Goal: Communication & Community: Ask a question

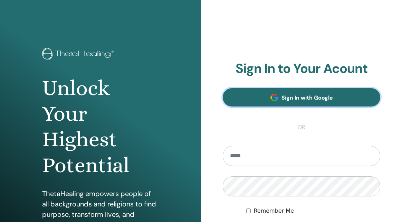
click at [260, 94] on link "Sign In with Google" at bounding box center [302, 97] width 158 height 18
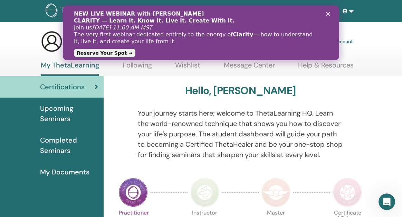
click at [88, 91] on div "Certifications" at bounding box center [52, 87] width 93 height 10
click at [329, 14] on polygon "Close" at bounding box center [328, 14] width 4 height 4
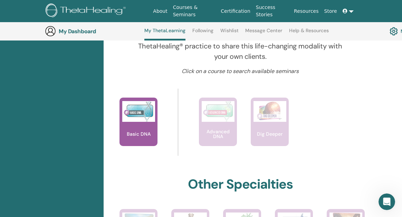
scroll to position [213, 0]
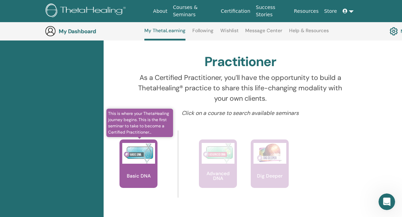
click at [149, 152] on img at bounding box center [138, 153] width 33 height 21
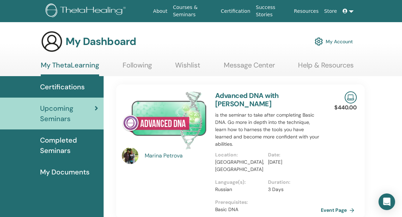
click at [74, 170] on span "My Documents" at bounding box center [64, 172] width 49 height 10
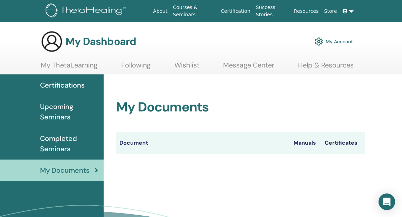
click at [351, 144] on th "Certificates" at bounding box center [343, 143] width 44 height 22
click at [351, 142] on th "Certificates" at bounding box center [343, 143] width 44 height 22
click at [340, 144] on th "Certificates" at bounding box center [343, 143] width 44 height 22
click at [346, 149] on th "Certificates" at bounding box center [343, 143] width 44 height 22
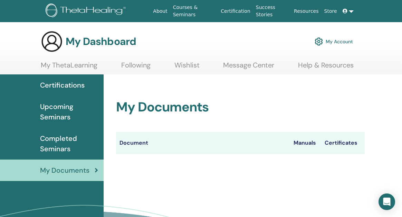
click at [349, 142] on th "Certificates" at bounding box center [343, 143] width 44 height 22
click at [348, 141] on th "Certificates" at bounding box center [343, 143] width 44 height 22
click at [134, 150] on th "Document" at bounding box center [203, 143] width 174 height 22
click at [133, 141] on th "Document" at bounding box center [203, 143] width 174 height 22
click at [133, 135] on th "Document" at bounding box center [203, 143] width 174 height 22
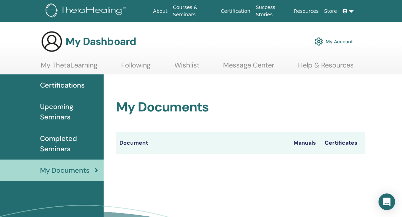
click at [58, 133] on link "Completed Seminars" at bounding box center [52, 143] width 104 height 32
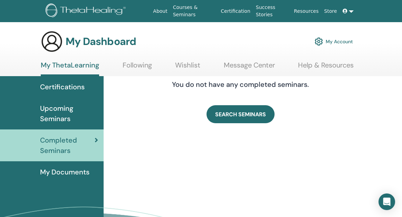
click at [54, 109] on span "Upcoming Seminars" at bounding box center [69, 113] width 58 height 21
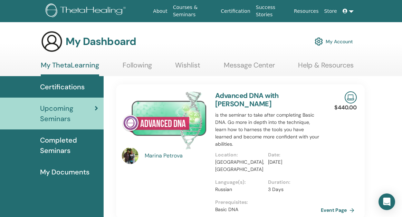
click at [84, 90] on span "Certifications" at bounding box center [62, 87] width 45 height 10
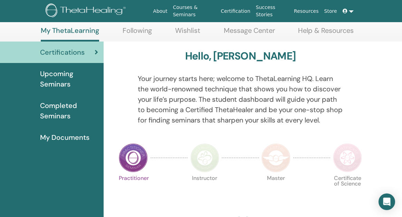
scroll to position [38, 0]
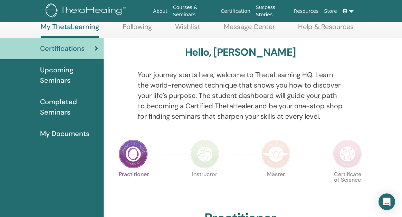
click at [134, 164] on img at bounding box center [133, 153] width 29 height 29
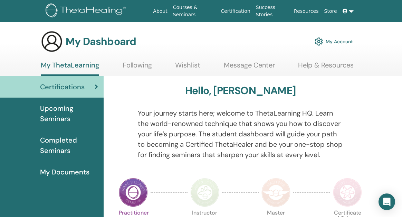
click at [67, 112] on span "Upcoming Seminars" at bounding box center [69, 113] width 58 height 21
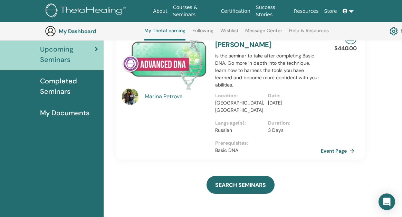
scroll to position [79, 0]
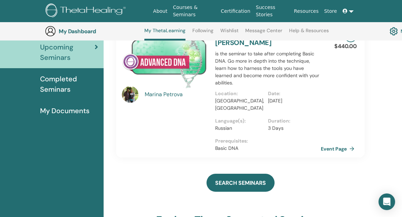
click at [67, 107] on span "My Documents" at bounding box center [64, 110] width 49 height 10
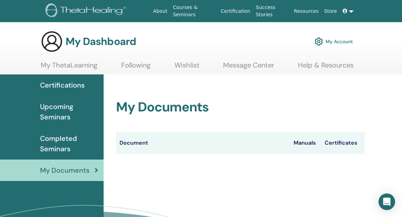
click at [297, 140] on th "Manuals" at bounding box center [305, 143] width 31 height 22
click at [145, 143] on th "Document" at bounding box center [203, 143] width 174 height 22
click at [339, 42] on link "My Account" at bounding box center [334, 41] width 38 height 15
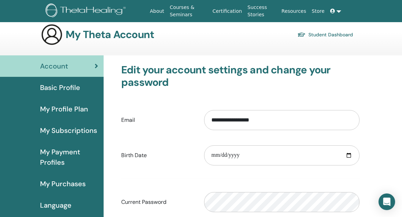
scroll to position [6, 0]
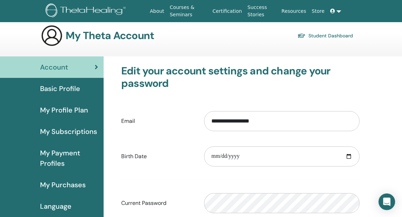
click at [76, 91] on span "Basic Profile" at bounding box center [60, 88] width 40 height 10
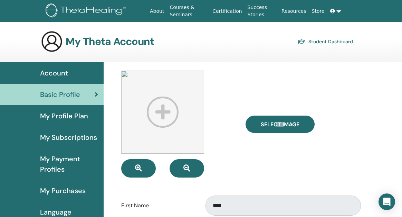
click at [67, 77] on span "Account" at bounding box center [54, 73] width 28 height 10
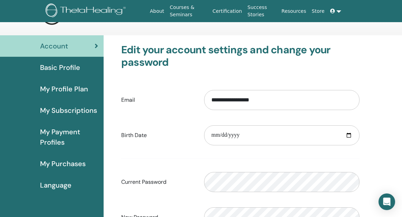
scroll to position [28, 0]
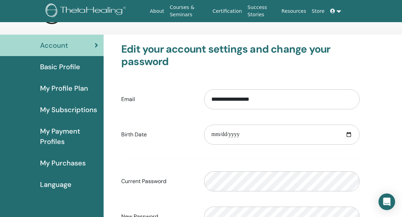
click at [86, 112] on span "My Subscriptions" at bounding box center [68, 109] width 57 height 10
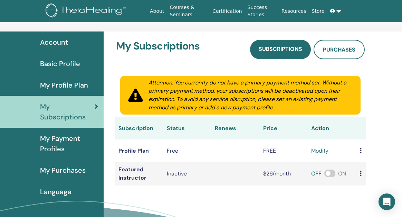
scroll to position [32, 0]
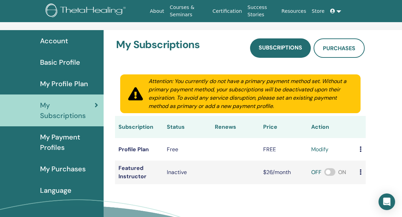
click at [85, 89] on link "My Profile Plan" at bounding box center [52, 83] width 104 height 21
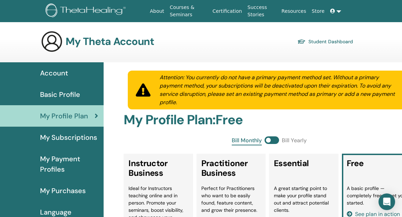
click at [70, 161] on span "My Payment Profiles" at bounding box center [69, 163] width 58 height 21
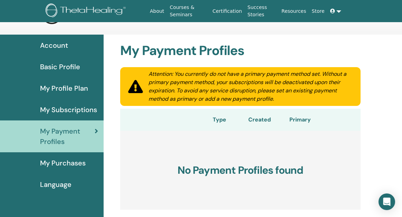
scroll to position [29, 0]
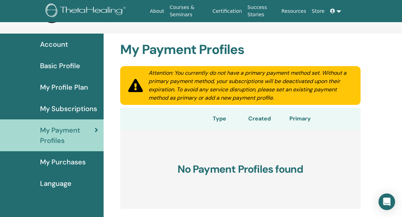
click at [69, 45] on div "Account" at bounding box center [52, 44] width 93 height 10
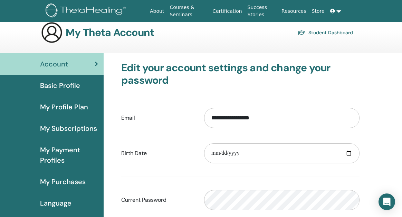
scroll to position [9, 0]
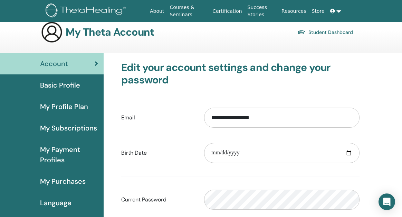
click at [77, 86] on span "Basic Profile" at bounding box center [60, 85] width 40 height 10
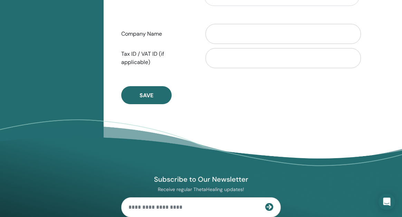
scroll to position [387, 0]
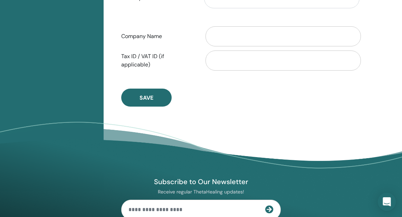
click at [386, 197] on div "Open Intercom Messenger" at bounding box center [387, 201] width 18 height 18
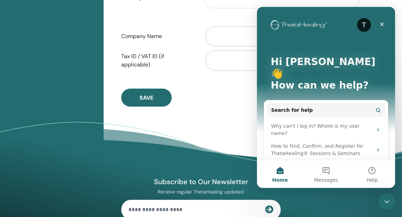
scroll to position [0, 0]
click at [327, 168] on button "Messages" at bounding box center [326, 174] width 46 height 28
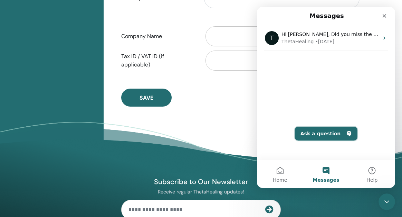
click at [320, 138] on button "Ask a question" at bounding box center [326, 133] width 63 height 14
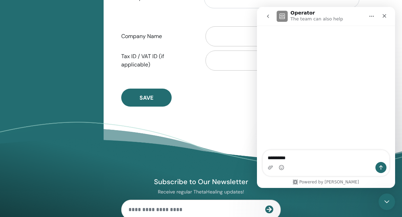
click at [269, 163] on div "Intercom messenger" at bounding box center [271, 167] width 6 height 11
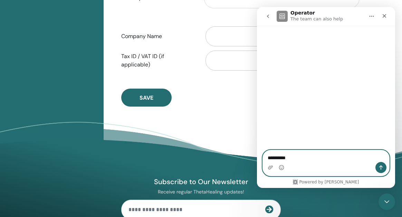
click at [271, 159] on textarea "*********" at bounding box center [326, 156] width 126 height 12
paste textarea "*********"
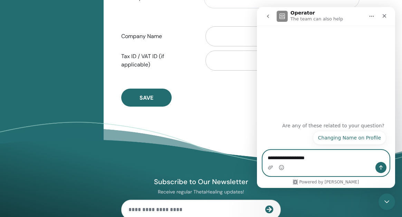
type textarea "**********"
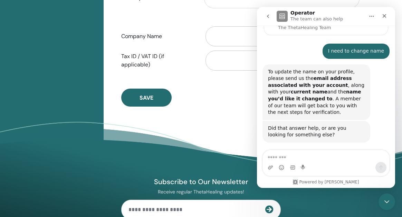
scroll to position [115, 0]
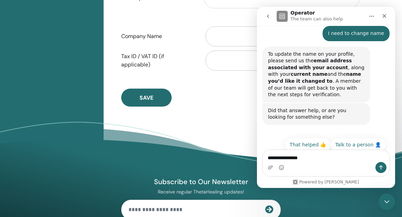
type textarea "**********"
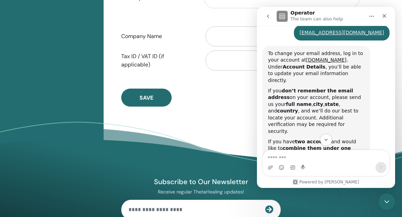
scroll to position [226, 0]
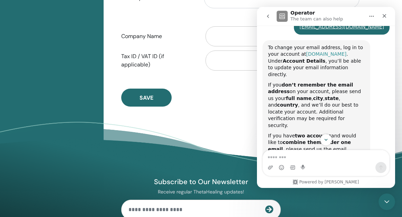
click at [311, 51] on link "www.thetahealing.com" at bounding box center [326, 54] width 40 height 6
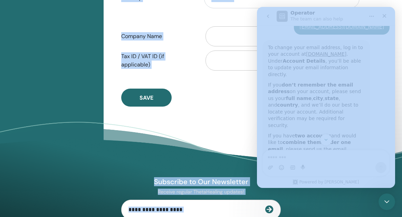
drag, startPoint x: 347, startPoint y: 72, endPoint x: 393, endPoint y: 46, distance: 52.3
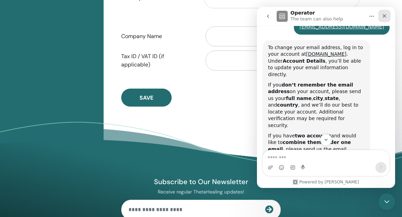
click at [388, 18] on div "Close" at bounding box center [384, 16] width 12 height 12
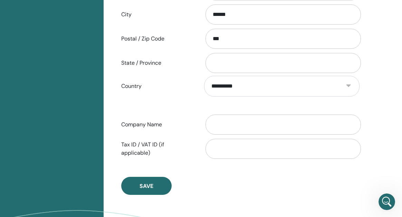
scroll to position [0, 0]
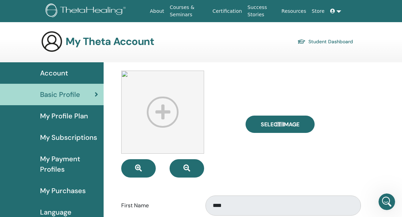
click at [69, 74] on div "Account" at bounding box center [52, 73] width 93 height 10
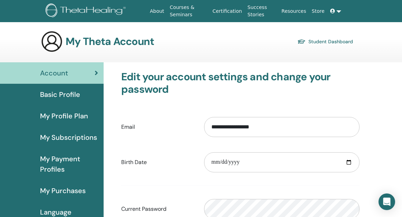
click at [330, 9] on icon at bounding box center [332, 11] width 5 height 5
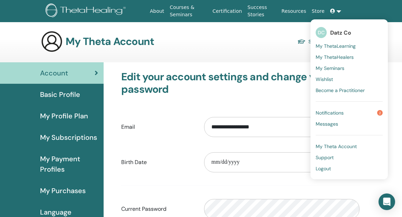
click at [321, 32] on span "DC" at bounding box center [321, 32] width 11 height 11
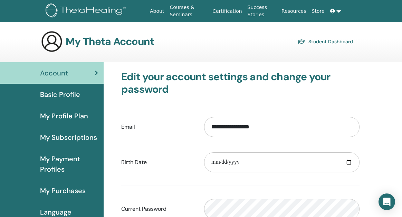
click at [81, 96] on div "Basic Profile" at bounding box center [52, 94] width 93 height 10
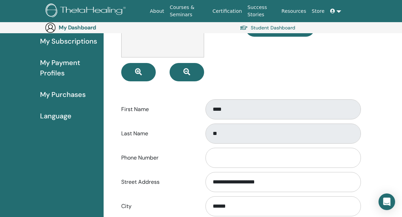
scroll to position [108, 0]
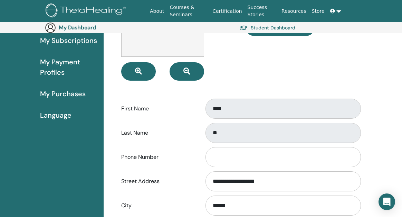
drag, startPoint x: 214, startPoint y: 105, endPoint x: 217, endPoint y: 145, distance: 40.2
click at [217, 145] on div at bounding box center [282, 156] width 166 height 23
